Goal: Information Seeking & Learning: Learn about a topic

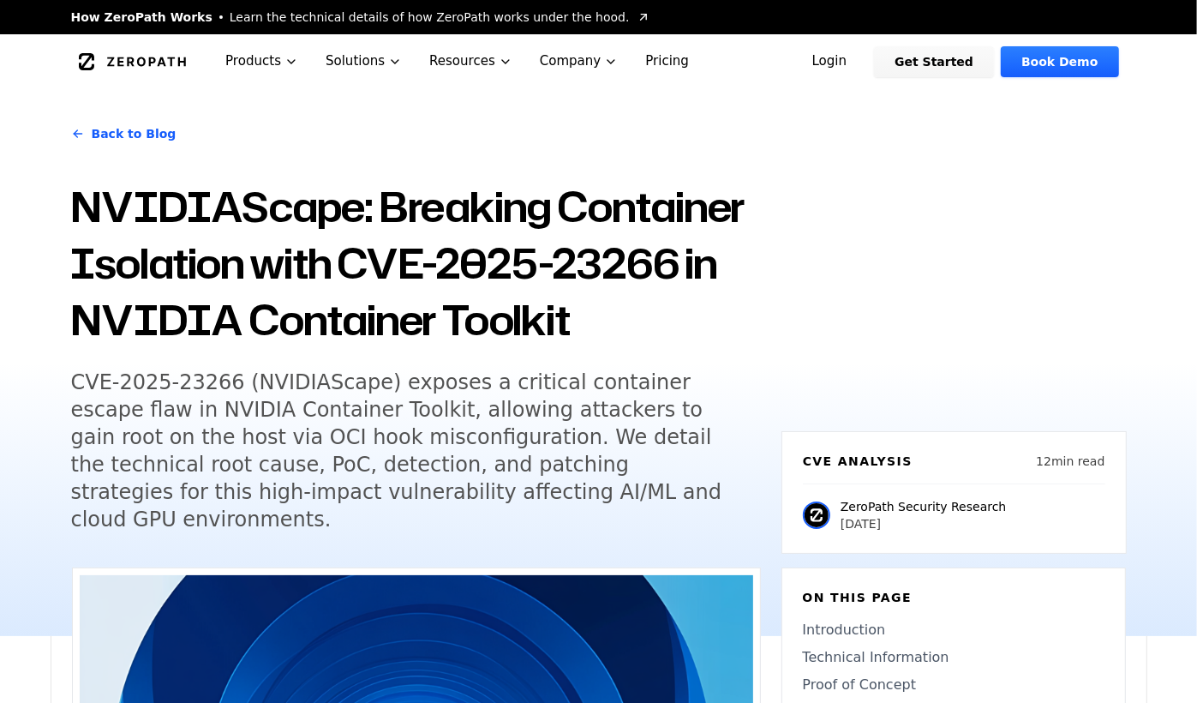
drag, startPoint x: 0, startPoint y: 0, endPoint x: 776, endPoint y: 160, distance: 792.1
click at [776, 160] on div "Back to Blog NVIDIAScape: Breaking Container Isolation with CVE-2025-23266 in N…" at bounding box center [599, 362] width 1097 height 547
